Goal: Information Seeking & Learning: Find specific fact

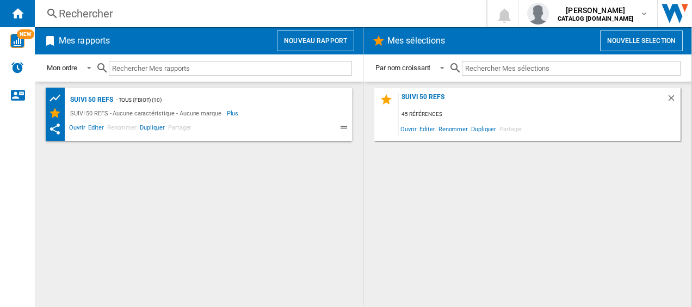
click at [123, 17] on div "Rechercher" at bounding box center [258, 13] width 399 height 15
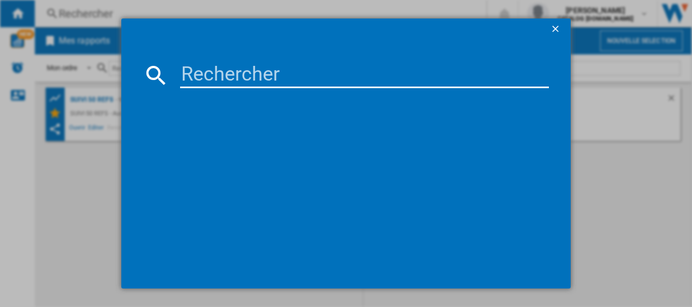
click at [239, 77] on input at bounding box center [364, 75] width 369 height 26
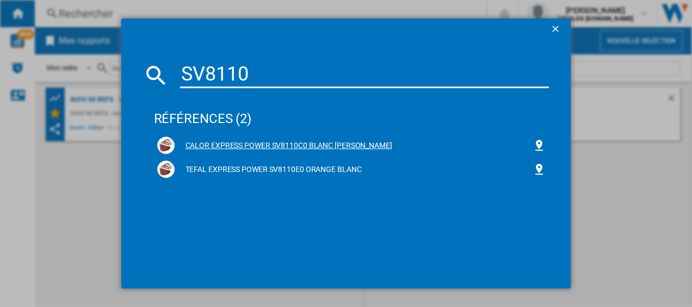
type input "SV8110"
click at [264, 139] on div "CALOR EXPRESS POWER SV8110C0 BLANC [PERSON_NAME]" at bounding box center [351, 144] width 389 height 17
click at [277, 145] on div "CALOR EXPRESS POWER SV8110C0 BLANC [PERSON_NAME]" at bounding box center [354, 145] width 358 height 11
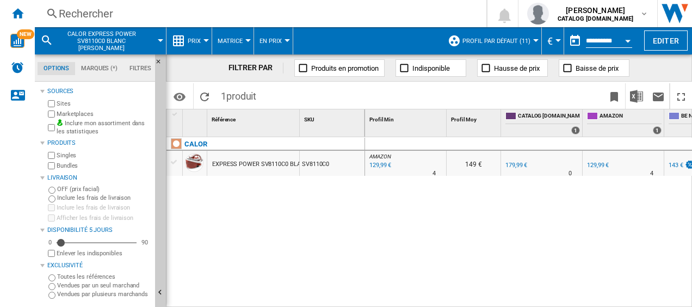
click at [381, 162] on div "129,99 €" at bounding box center [379, 165] width 23 height 11
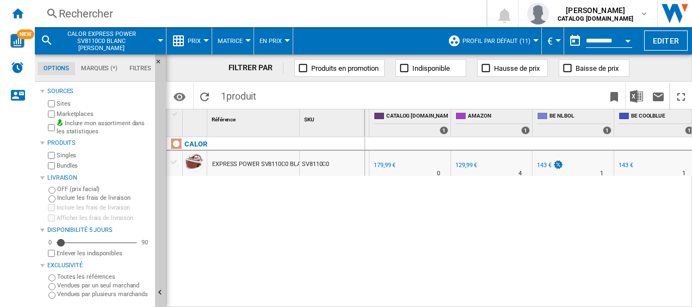
scroll to position [0, 135]
click at [541, 163] on div "143 €" at bounding box center [540, 165] width 15 height 7
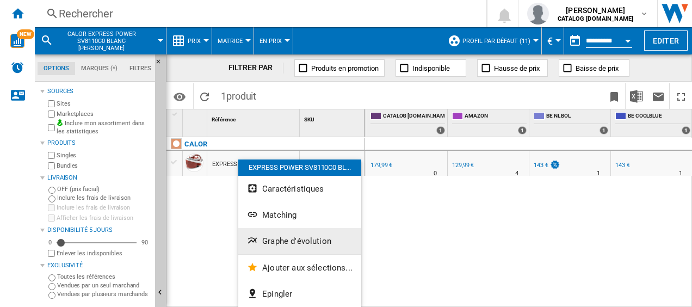
click at [279, 243] on span "Graphe d'évolution" at bounding box center [296, 241] width 69 height 10
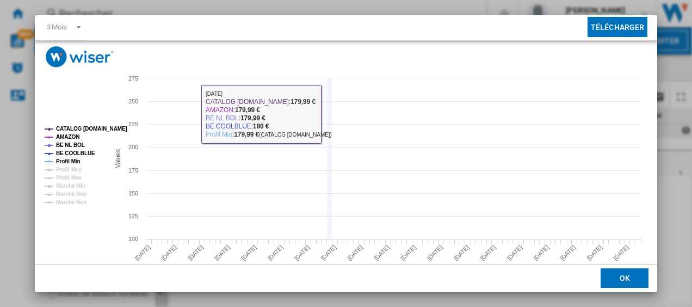
scroll to position [74, 0]
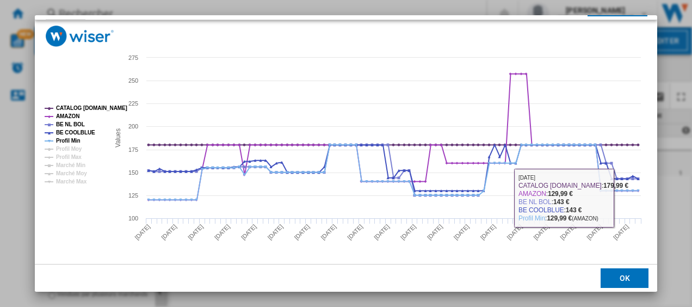
click at [621, 280] on button "OK" at bounding box center [624, 278] width 48 height 20
